Goal: Transaction & Acquisition: Purchase product/service

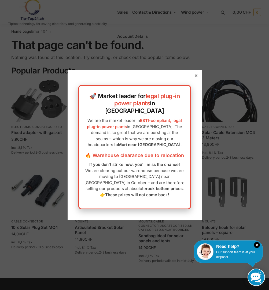
click at [195, 77] on icon at bounding box center [196, 75] width 3 height 3
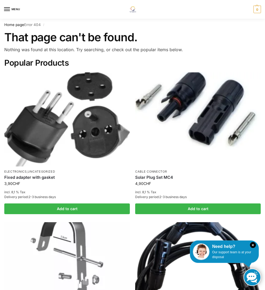
click at [126, 12] on img at bounding box center [132, 9] width 13 height 6
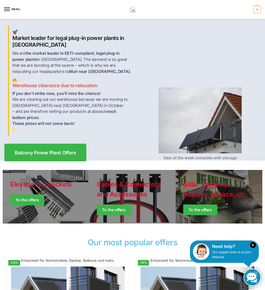
click at [60, 150] on span "Balcony Power Plant Offers" at bounding box center [45, 152] width 61 height 5
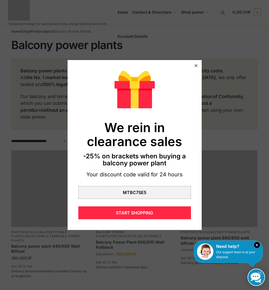
click at [195, 67] on icon at bounding box center [196, 65] width 3 height 3
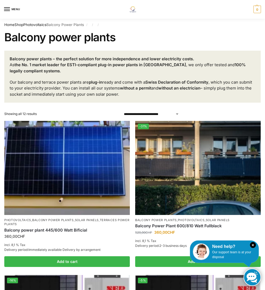
click at [41, 208] on li "Photovoltaics , Balcony power plants , Solar panels , Terraces Power Plants Bal…" at bounding box center [67, 194] width 126 height 146
click at [44, 180] on img at bounding box center [67, 168] width 126 height 94
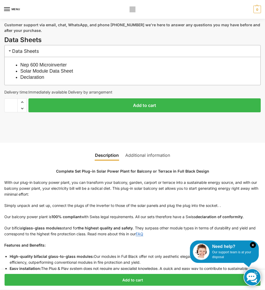
scroll to position [322, 0]
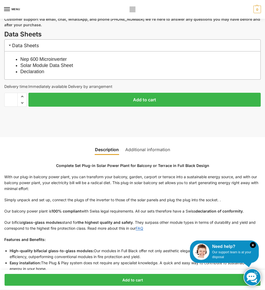
click at [149, 156] on link "Additional information" at bounding box center [147, 150] width 51 height 13
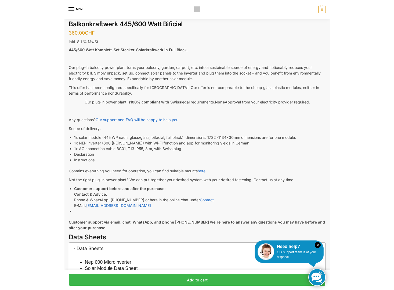
scroll to position [0, 0]
